Goal: Task Accomplishment & Management: Manage account settings

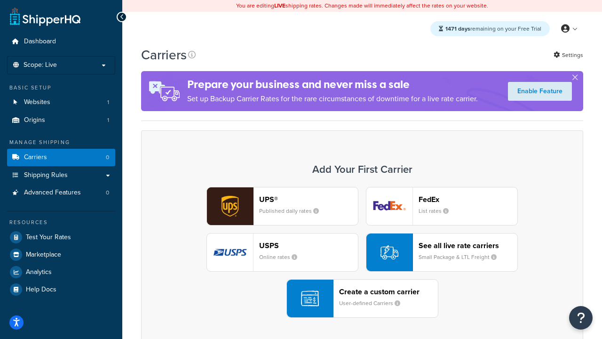
click at [362, 252] on div "UPS® Published daily rates FedEx List rates USPS Online rates See all live rate…" at bounding box center [362, 252] width 422 height 131
click at [468, 199] on header "FedEx" at bounding box center [468, 199] width 99 height 9
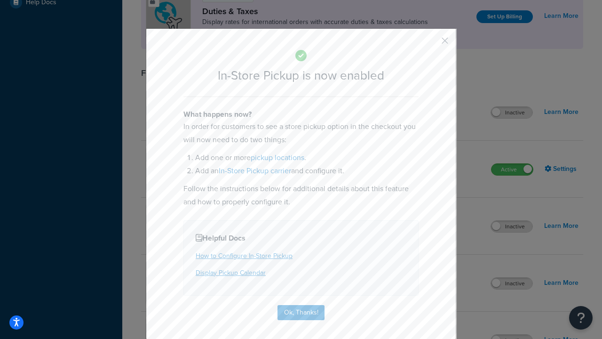
click at [431, 44] on button "button" at bounding box center [431, 44] width 2 height 2
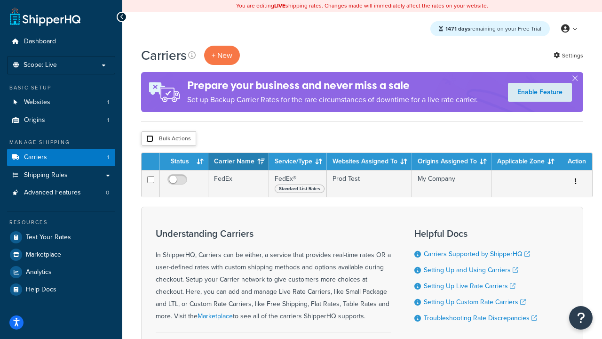
click at [150, 139] on input "checkbox" at bounding box center [149, 138] width 7 height 7
checkbox input "true"
click at [0, 0] on button "Delete" at bounding box center [0, 0] width 0 height 0
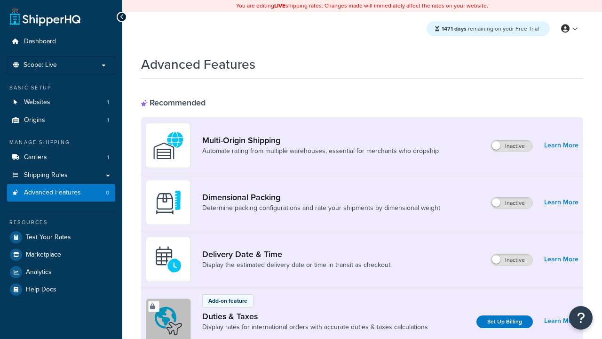
scroll to position [305, 0]
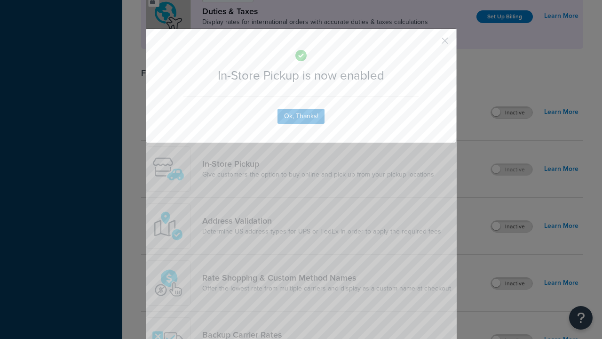
scroll to position [0, 0]
click at [431, 44] on button "button" at bounding box center [431, 44] width 2 height 2
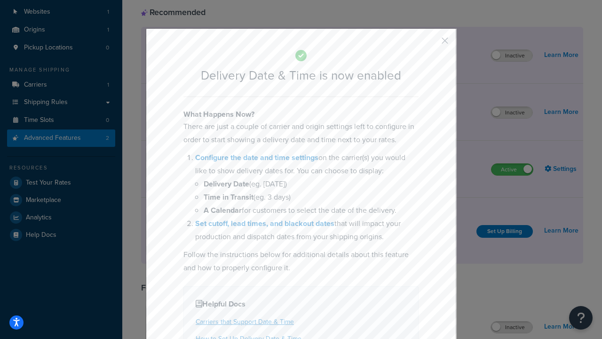
click at [431, 44] on button "button" at bounding box center [431, 44] width 2 height 2
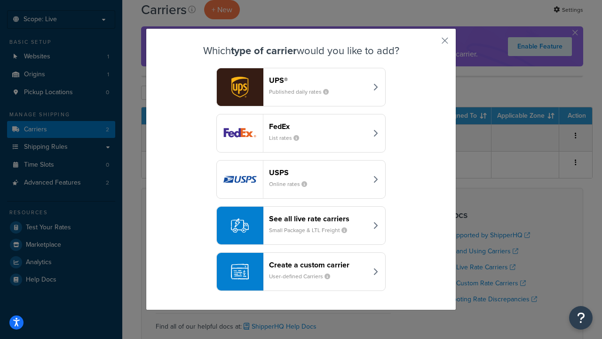
click at [301, 271] on div "Create a custom carrier User-defined Carriers" at bounding box center [318, 271] width 98 height 23
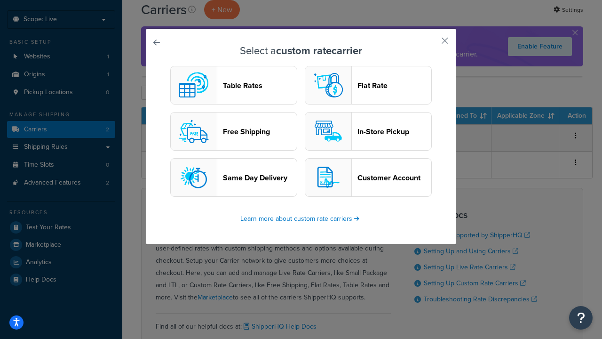
click at [368, 131] on header "In-Store Pickup" at bounding box center [395, 131] width 74 height 9
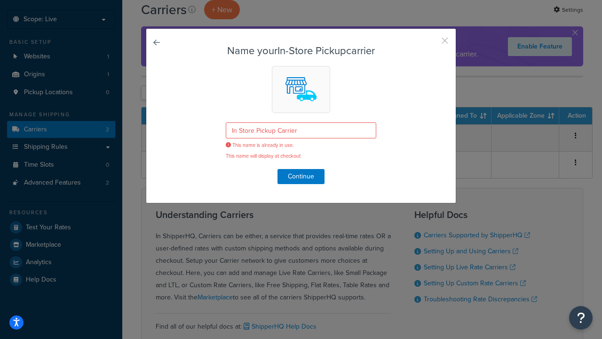
click at [431, 44] on button "button" at bounding box center [431, 44] width 2 height 2
click at [150, 93] on input "checkbox" at bounding box center [149, 92] width 7 height 7
checkbox input "true"
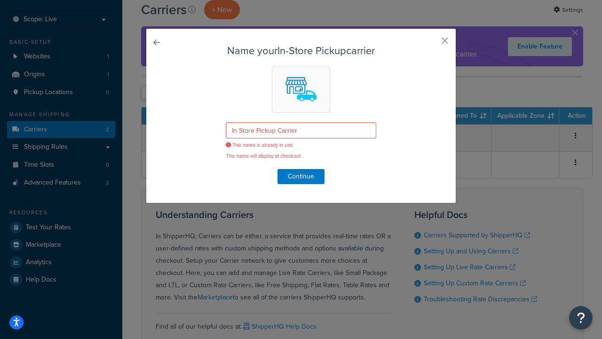
click at [0, 0] on button "Delete" at bounding box center [0, 0] width 0 height 0
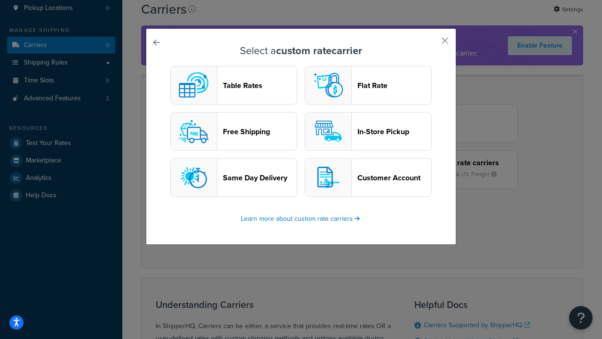
click at [368, 131] on header "In-Store Pickup" at bounding box center [395, 131] width 74 height 9
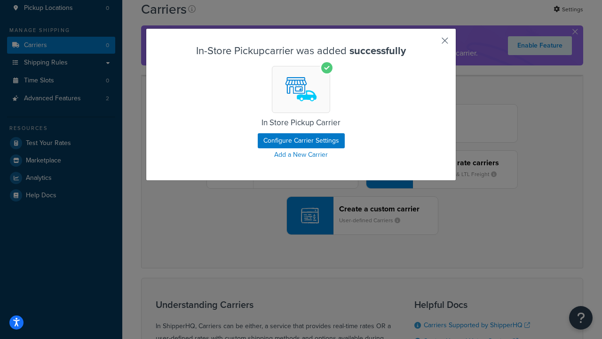
click at [431, 44] on button "button" at bounding box center [431, 44] width 2 height 2
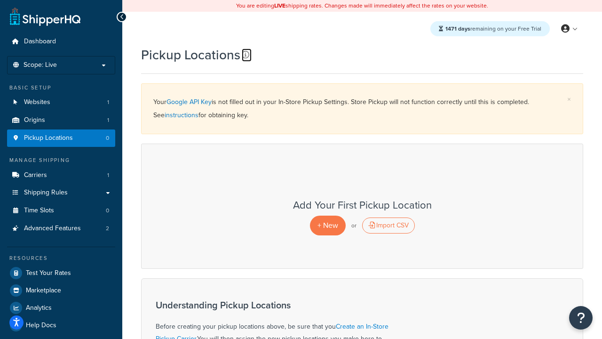
click at [246, 55] on icon at bounding box center [246, 55] width 8 height 8
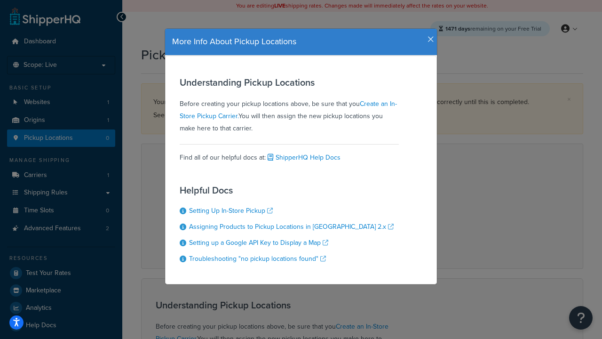
click at [429, 36] on icon "button" at bounding box center [431, 39] width 7 height 8
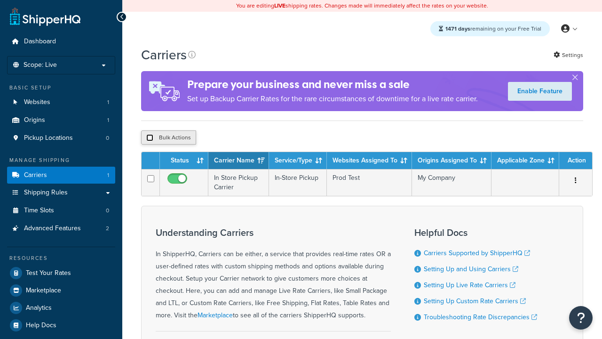
click at [150, 139] on input "checkbox" at bounding box center [149, 137] width 7 height 7
checkbox input "true"
click at [0, 0] on button "Delete" at bounding box center [0, 0] width 0 height 0
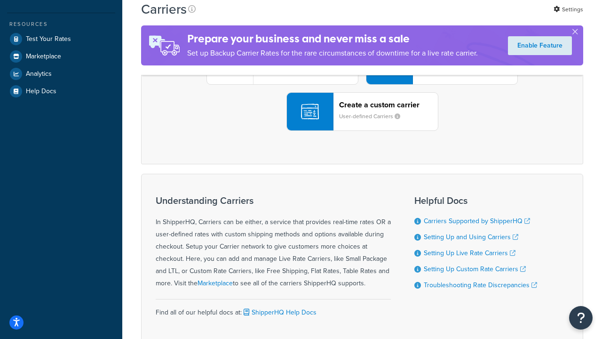
click at [362, 131] on div "UPS® Published daily rates FedEx List rates USPS Online rates See all live rate…" at bounding box center [362, 65] width 422 height 131
click at [468, 17] on header "FedEx" at bounding box center [468, 12] width 99 height 9
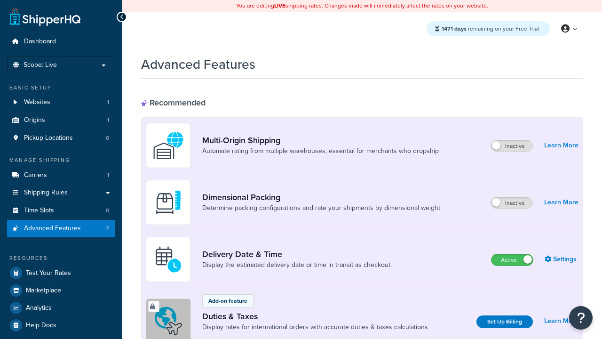
scroll to position [305, 0]
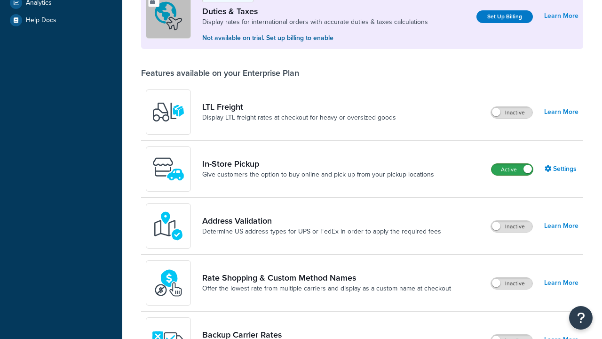
scroll to position [287, 0]
